Goal: Find specific page/section: Find specific page/section

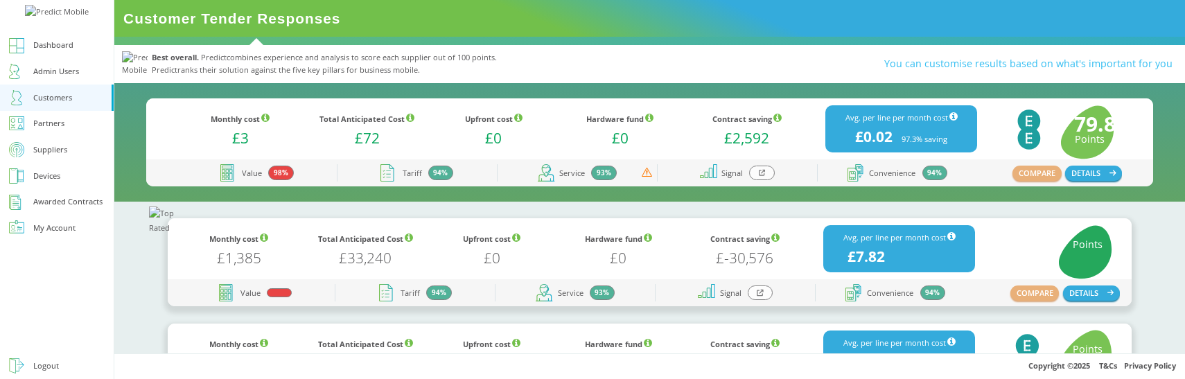
scroll to position [88, 0]
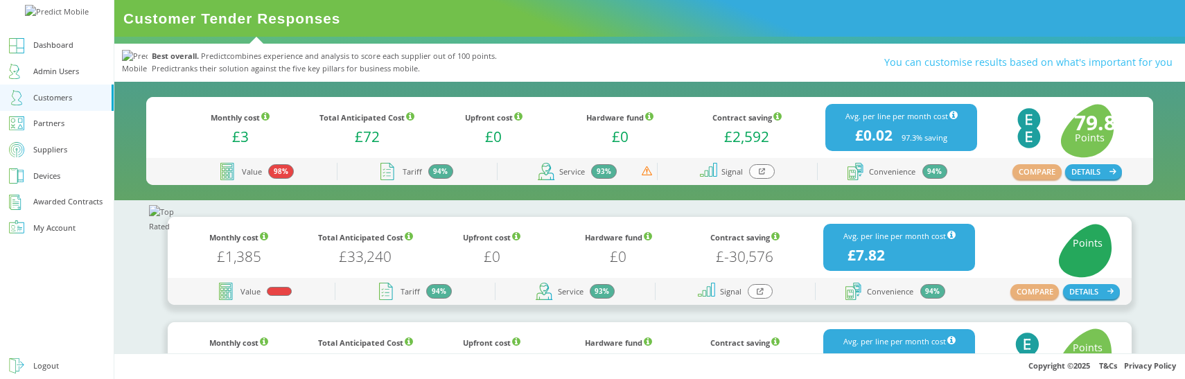
click at [757, 292] on icon at bounding box center [760, 291] width 7 height 7
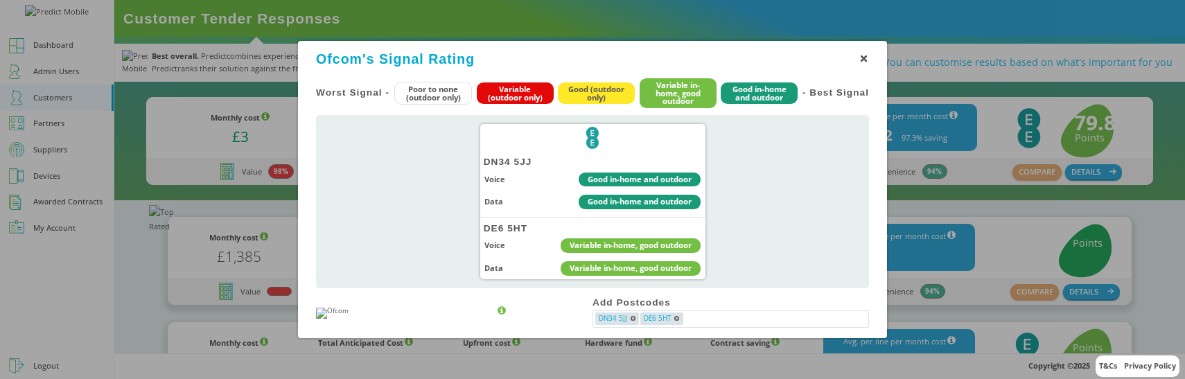
click at [862, 57] on icon at bounding box center [864, 58] width 7 height 7
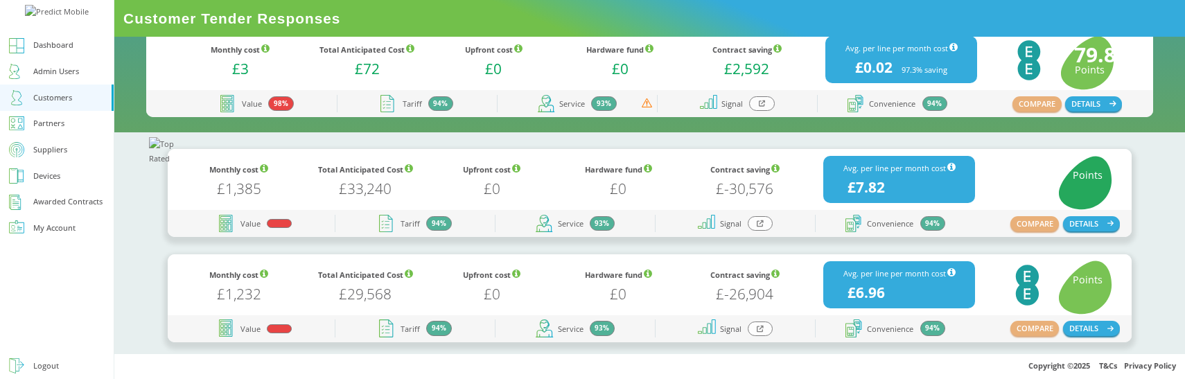
scroll to position [160, 0]
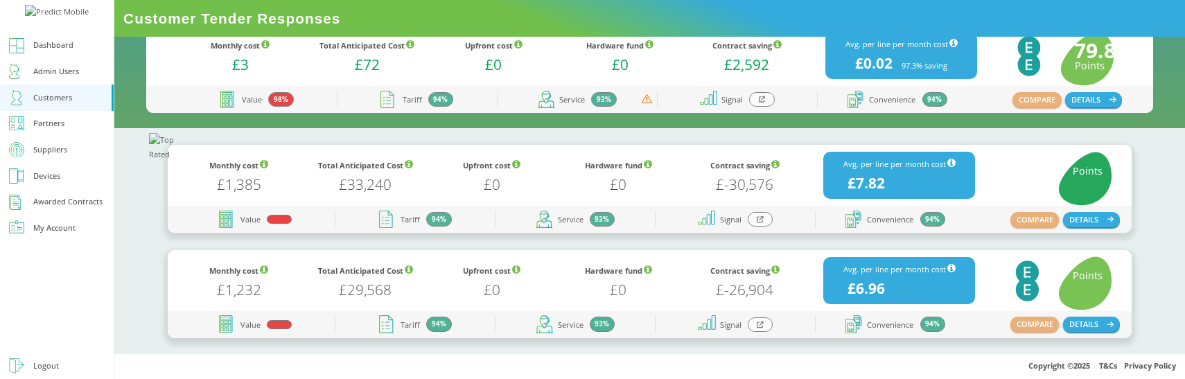
click at [757, 322] on icon at bounding box center [760, 324] width 7 height 7
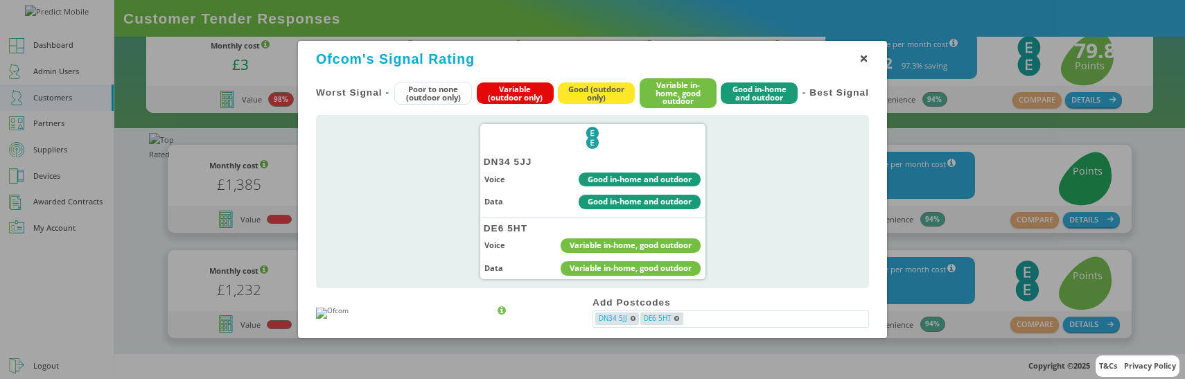
click at [863, 63] on div "Ofcom's Signal Rating" at bounding box center [592, 61] width 553 height 20
click at [864, 60] on icon at bounding box center [864, 58] width 7 height 7
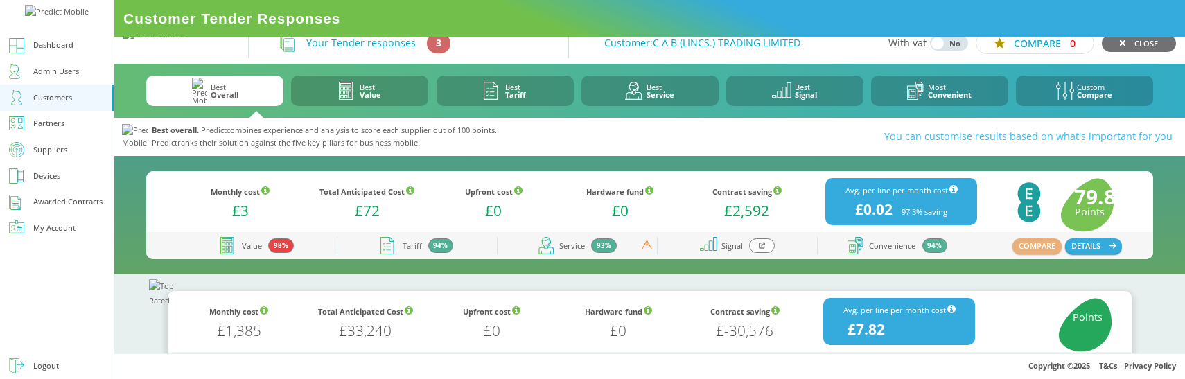
scroll to position [10, 0]
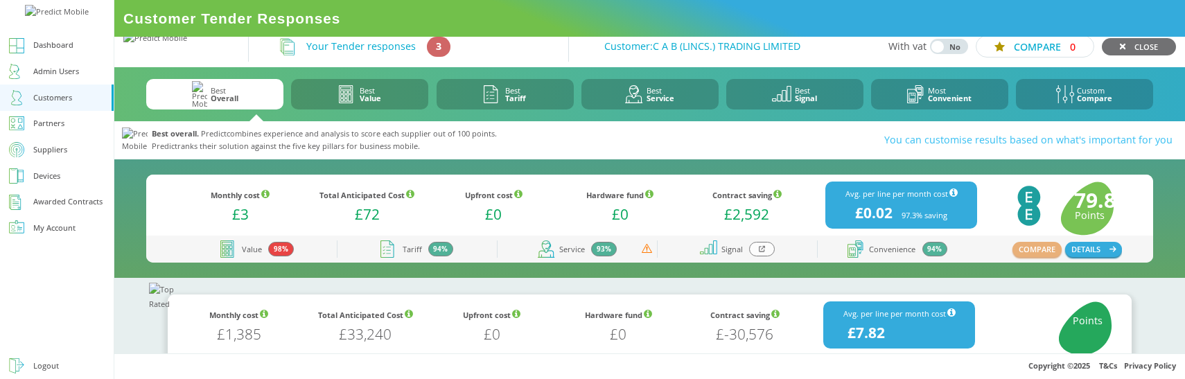
click at [759, 246] on icon at bounding box center [762, 249] width 7 height 8
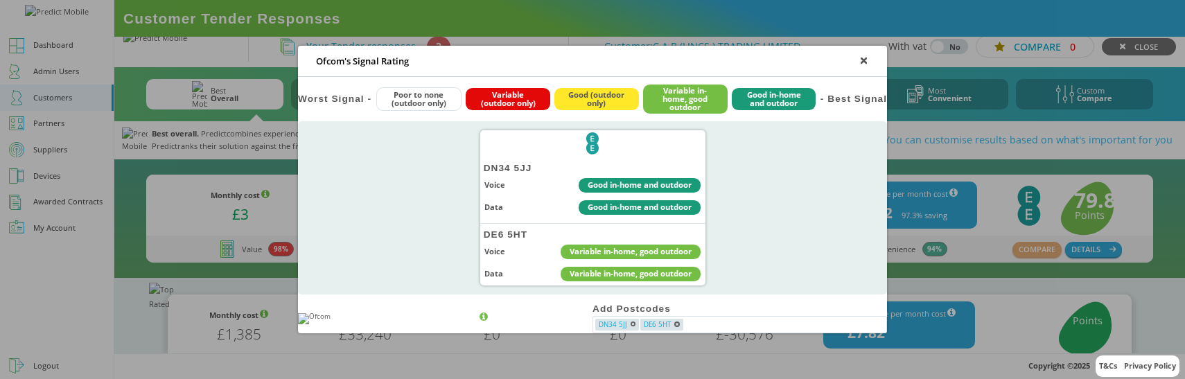
click at [399, 205] on div "EE Logo DN34 5JJ Voice Good in-home and outdoor Data Good in-home and outdoor D…" at bounding box center [592, 207] width 589 height 173
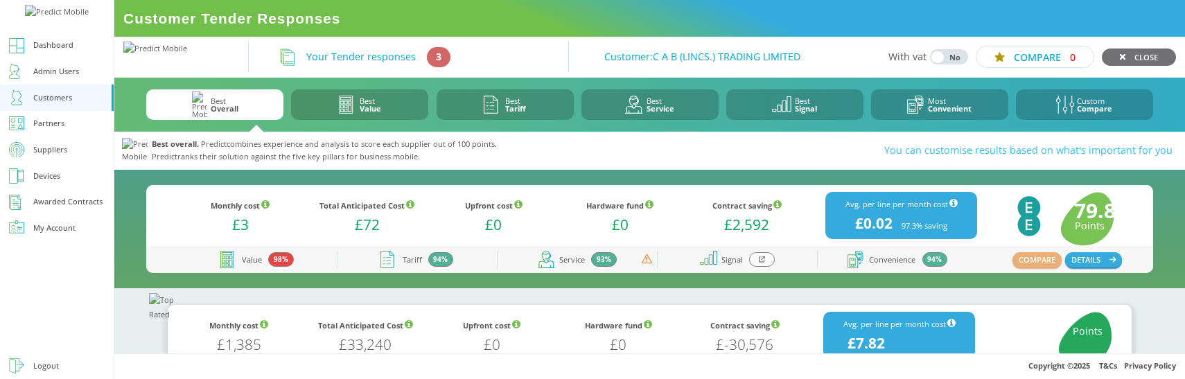
click at [762, 256] on icon at bounding box center [762, 260] width 7 height 8
click at [761, 261] on icon at bounding box center [762, 260] width 7 height 8
click at [758, 263] on div at bounding box center [761, 259] width 25 height 15
click at [759, 259] on icon at bounding box center [762, 259] width 7 height 7
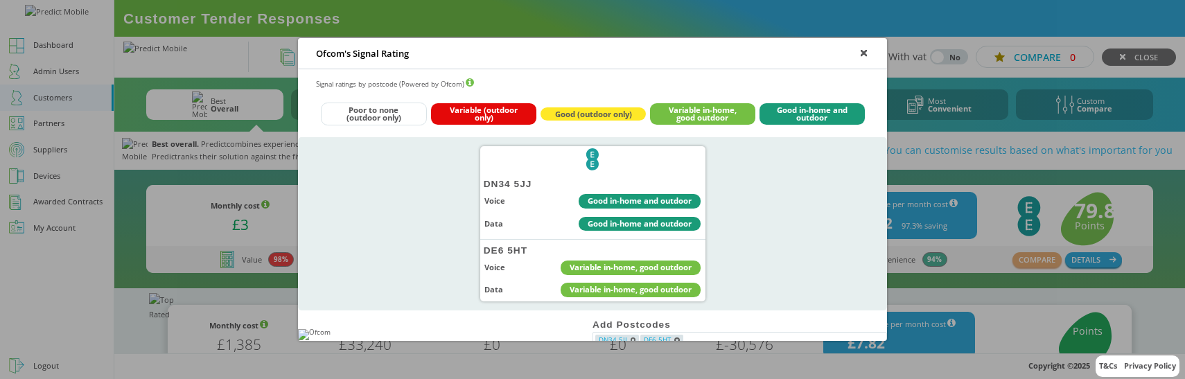
scroll to position [2, 0]
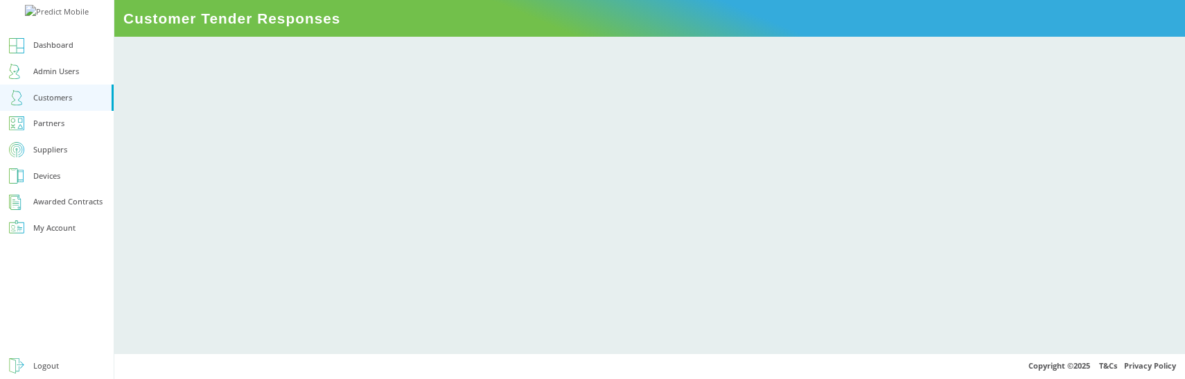
click at [552, 186] on div at bounding box center [649, 188] width 1053 height 293
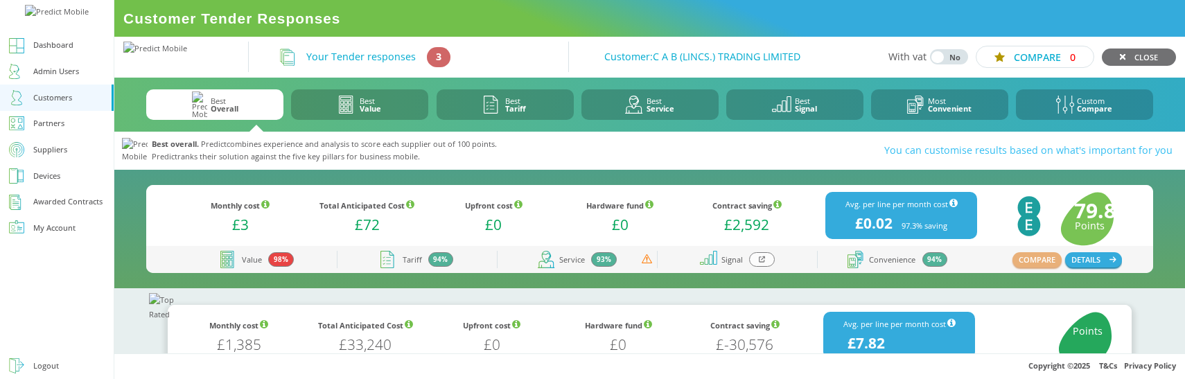
click at [760, 261] on icon at bounding box center [762, 260] width 7 height 8
click at [766, 257] on div at bounding box center [761, 259] width 25 height 15
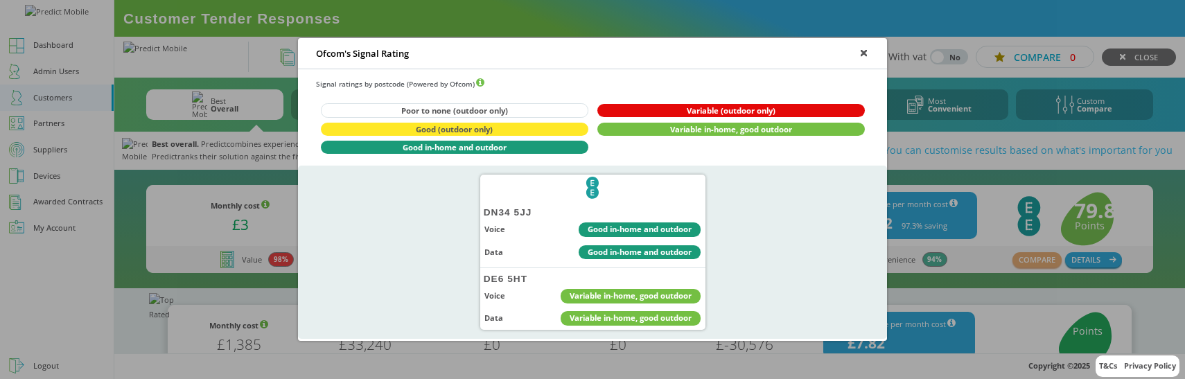
scroll to position [36, 0]
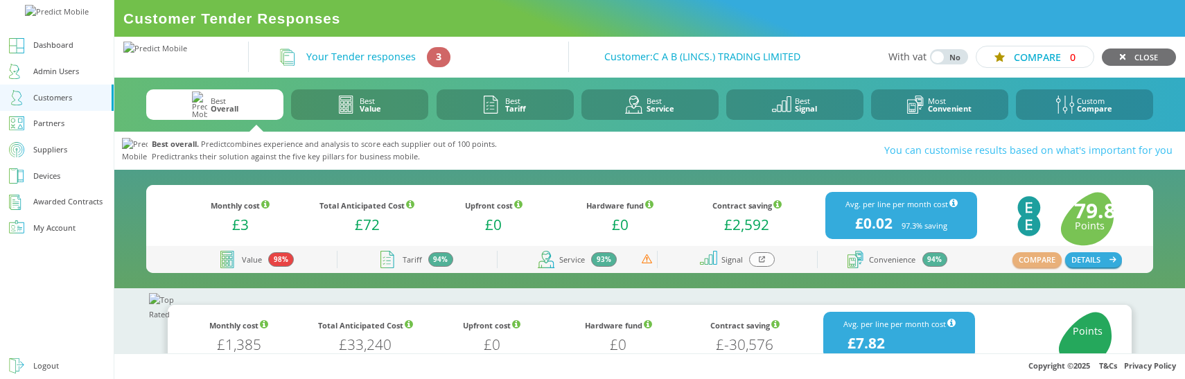
click at [765, 259] on icon at bounding box center [762, 260] width 7 height 8
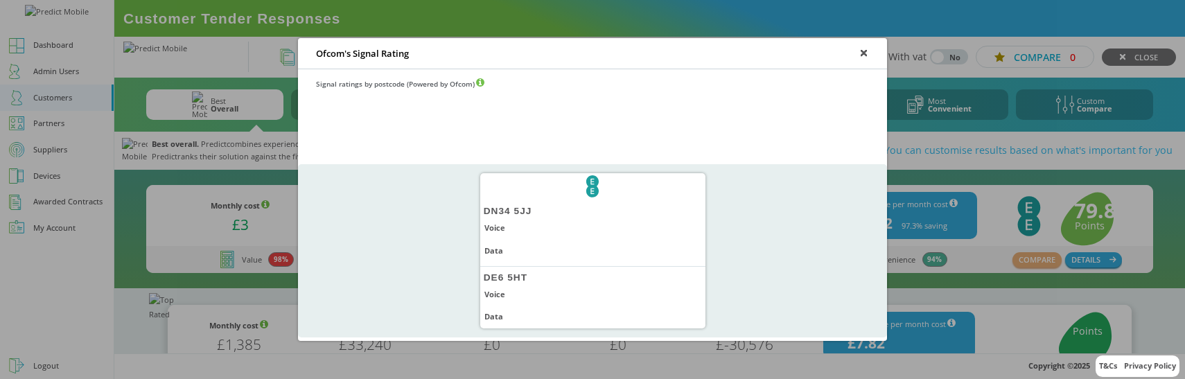
scroll to position [35, 0]
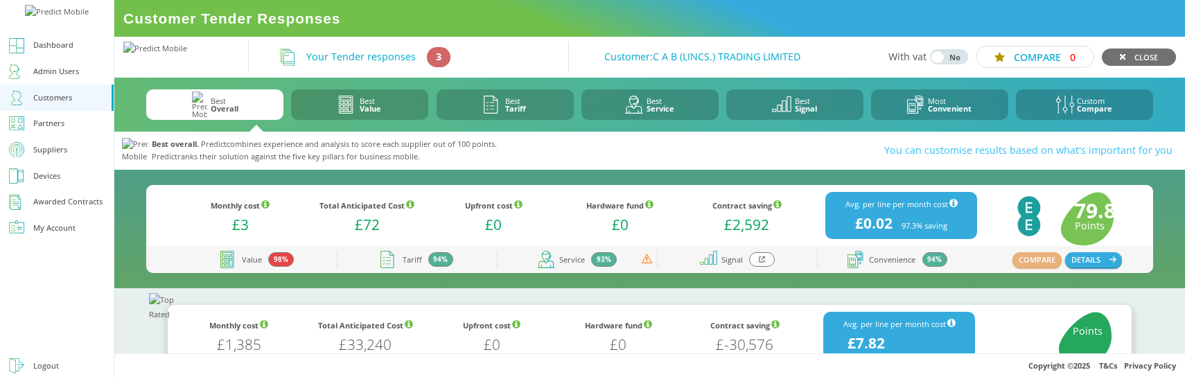
click at [769, 258] on div at bounding box center [761, 259] width 25 height 15
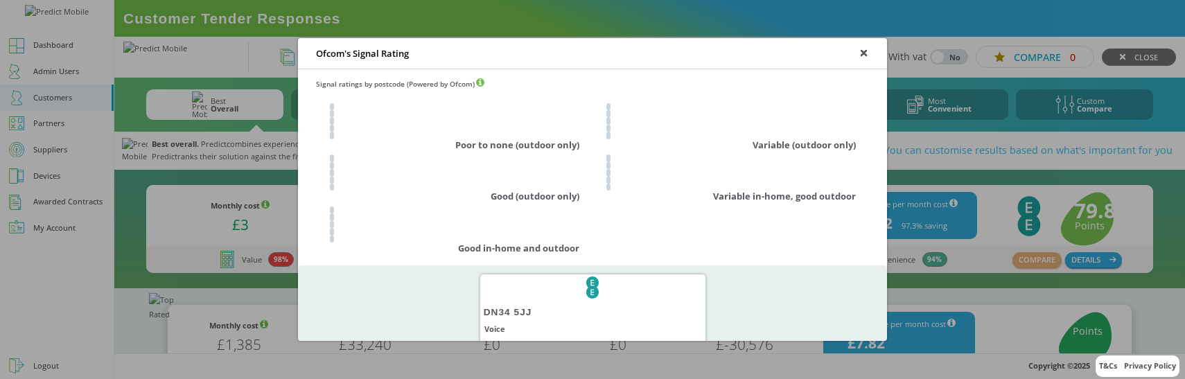
scroll to position [136, 0]
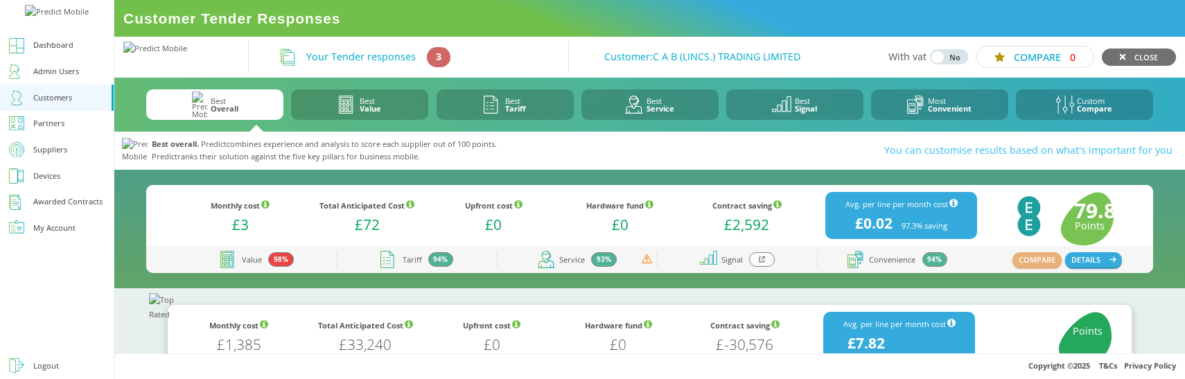
click at [757, 264] on div at bounding box center [761, 259] width 25 height 15
